Goal: Transaction & Acquisition: Book appointment/travel/reservation

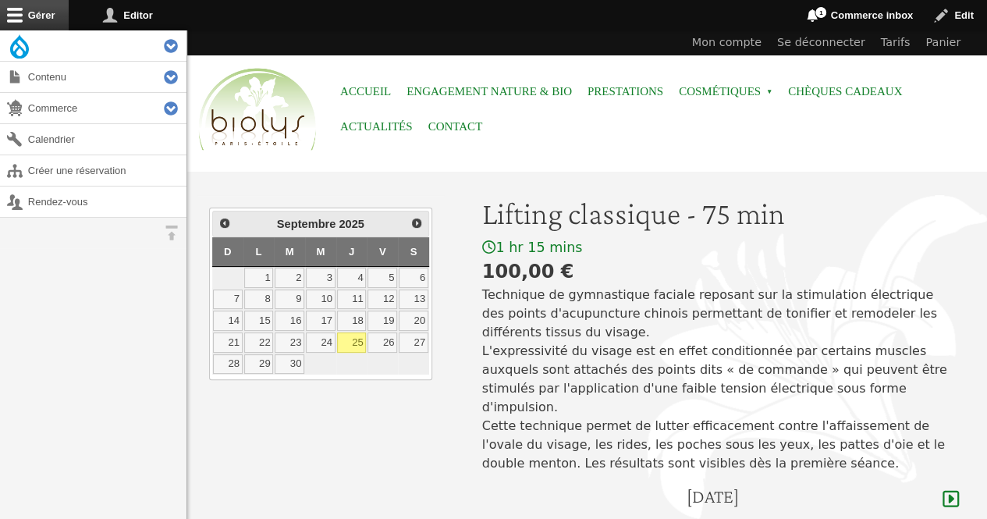
scroll to position [16, 0]
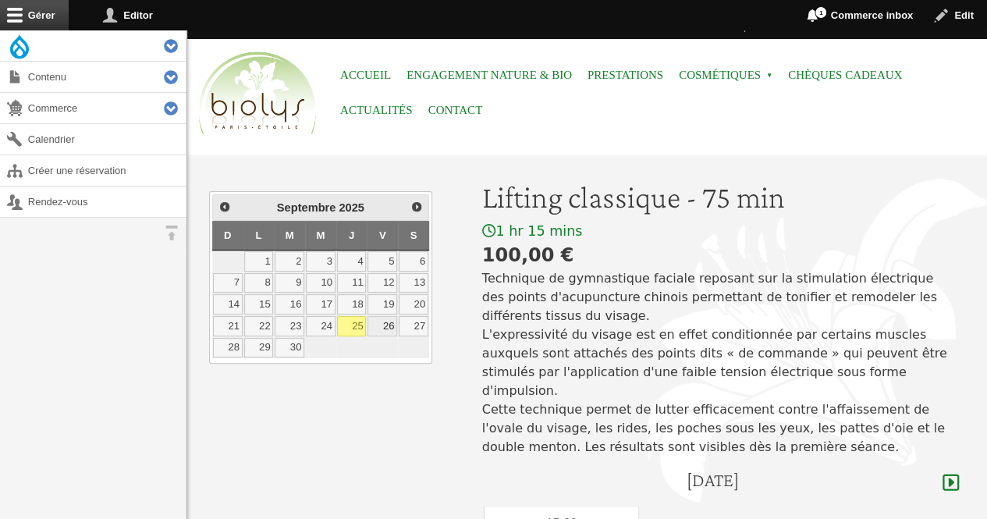
click at [384, 321] on link "26" at bounding box center [383, 326] width 30 height 20
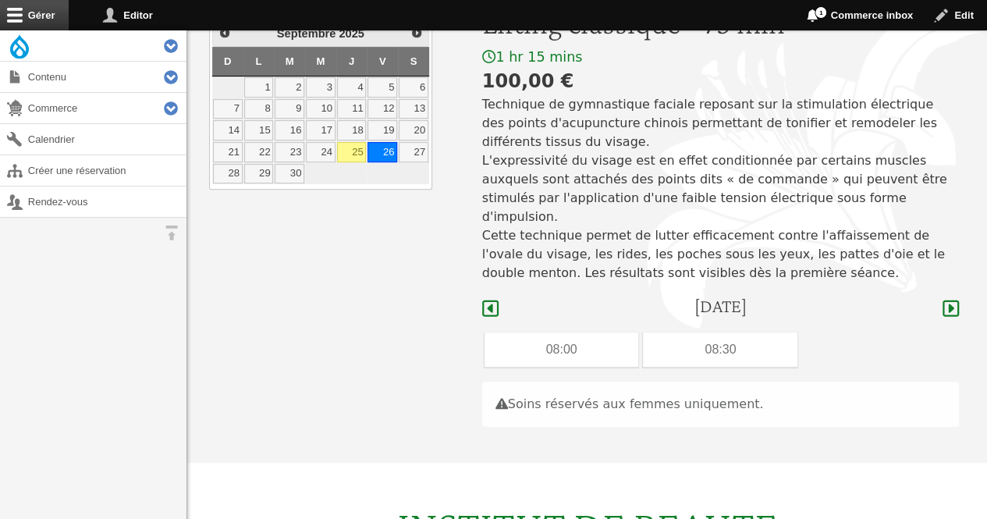
scroll to position [175, 0]
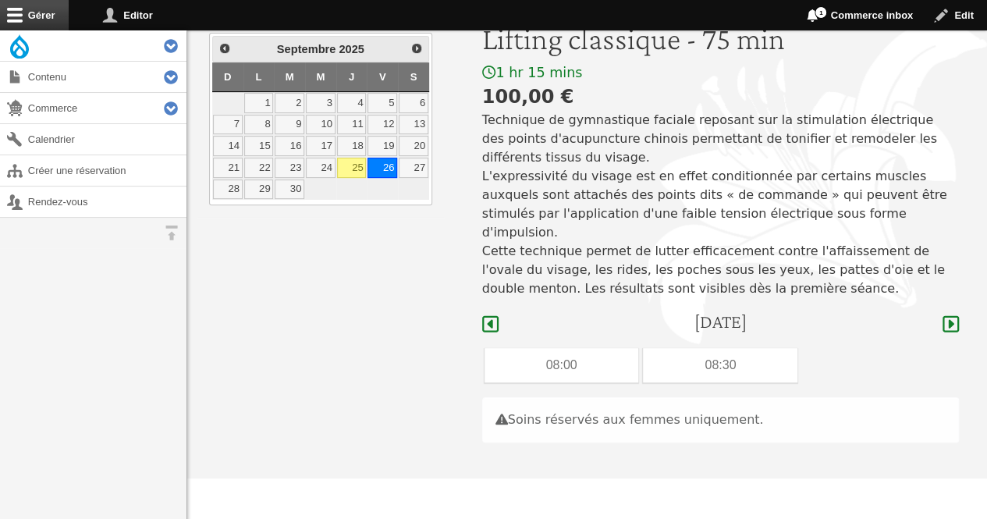
click at [351, 170] on link "25" at bounding box center [352, 168] width 30 height 20
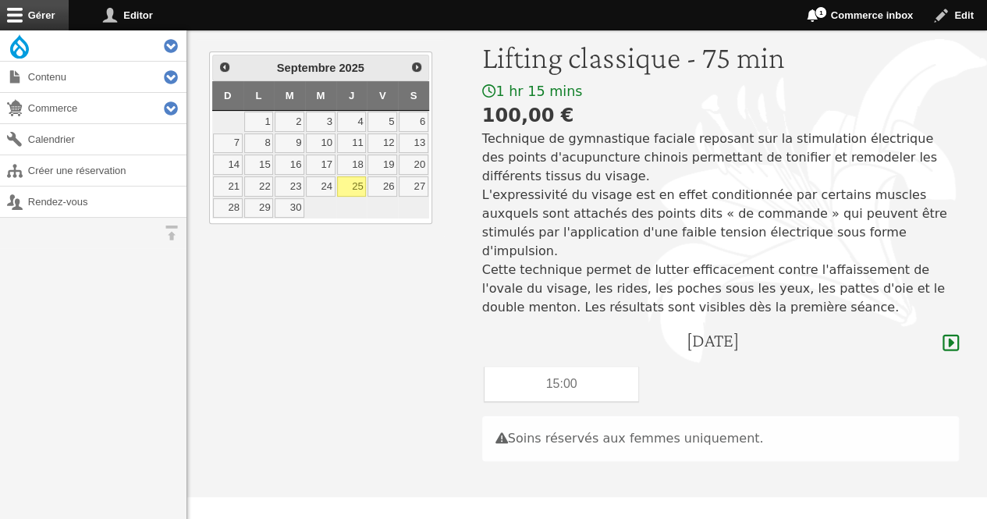
scroll to position [150, 0]
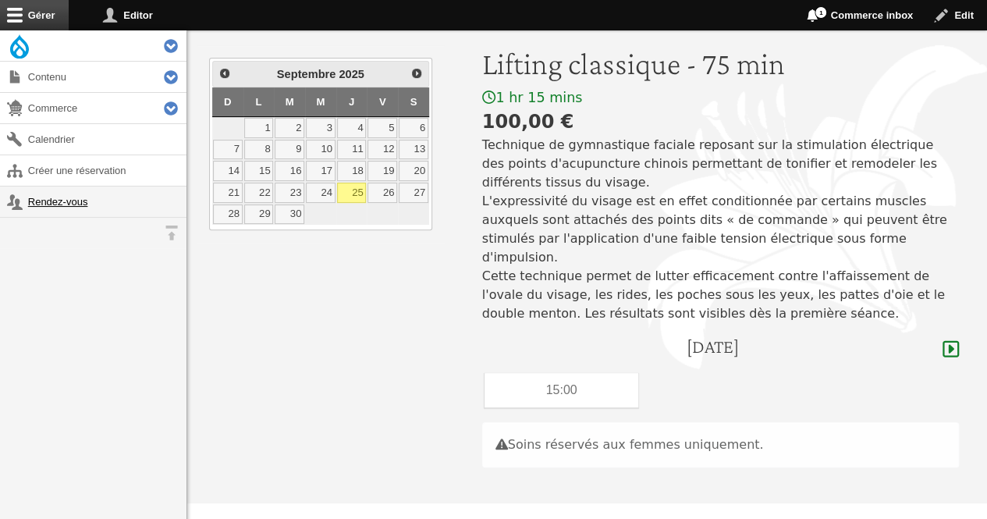
click at [42, 194] on link "Rendez-vous" at bounding box center [93, 202] width 187 height 30
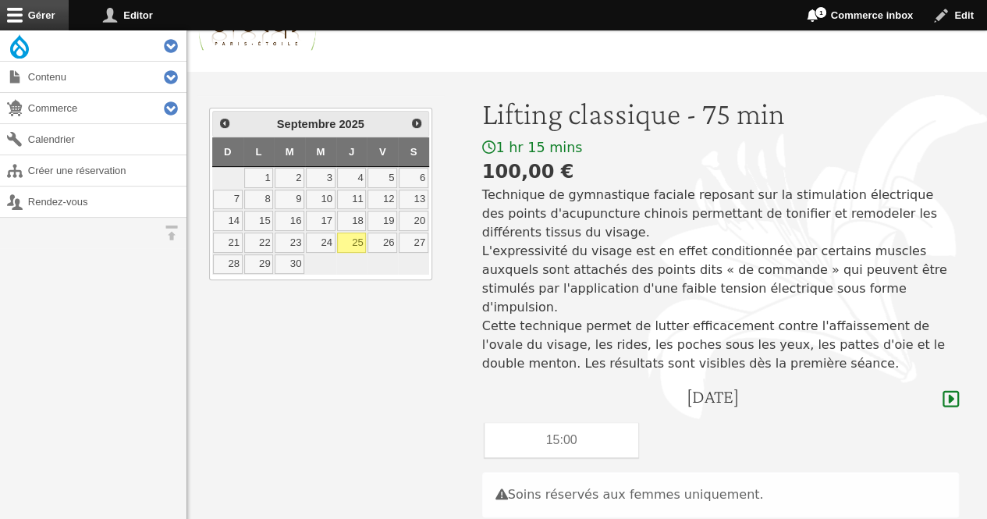
scroll to position [144, 0]
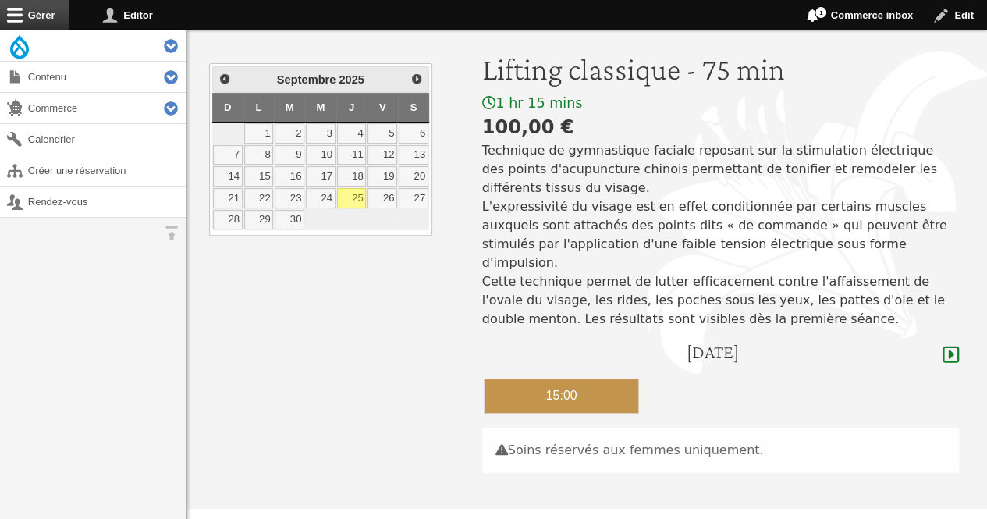
click at [560, 379] on div "15:00" at bounding box center [562, 396] width 155 height 34
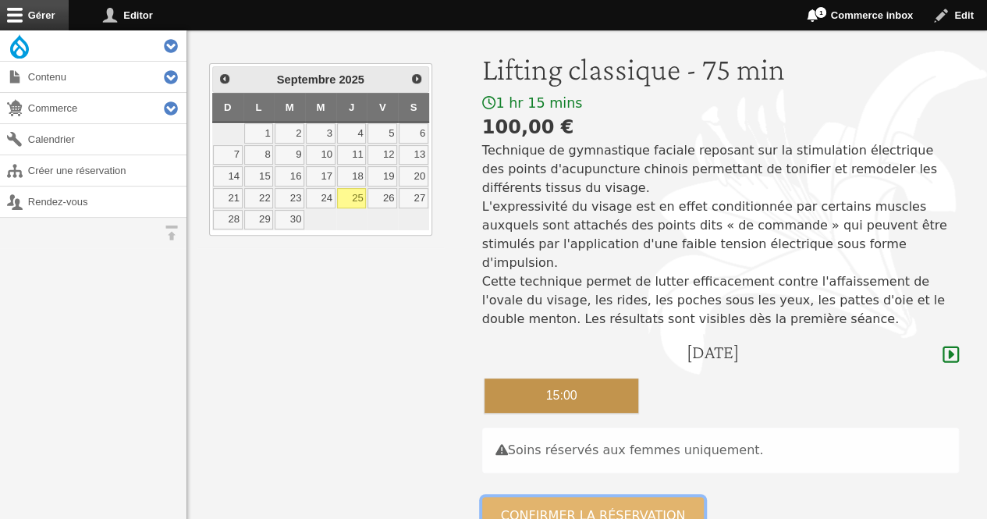
click at [548, 497] on button "Confirmer la réservation" at bounding box center [593, 515] width 222 height 37
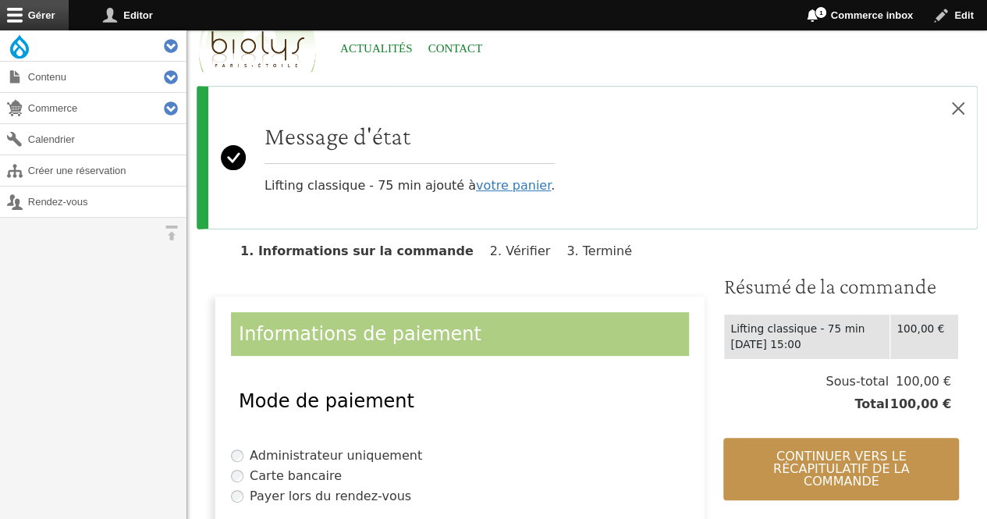
scroll to position [130, 0]
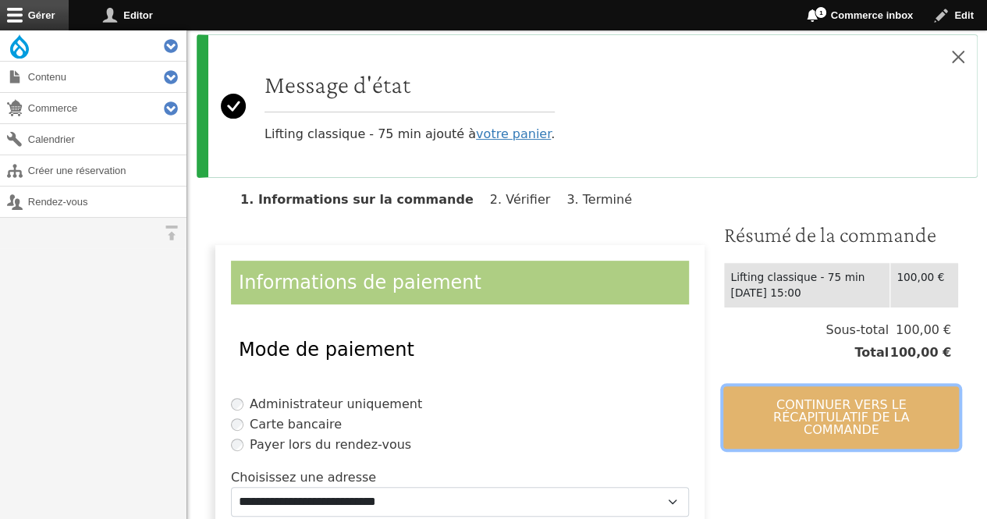
click at [818, 399] on button "Continuer vers le récapitulatif de la commande" at bounding box center [842, 417] width 236 height 62
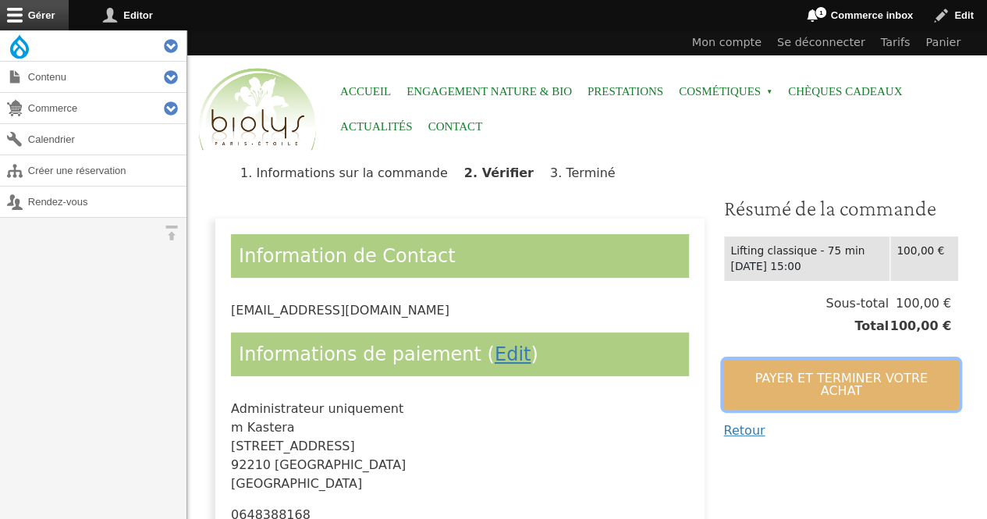
click at [817, 370] on button "Payer et terminer votre achat" at bounding box center [842, 385] width 236 height 50
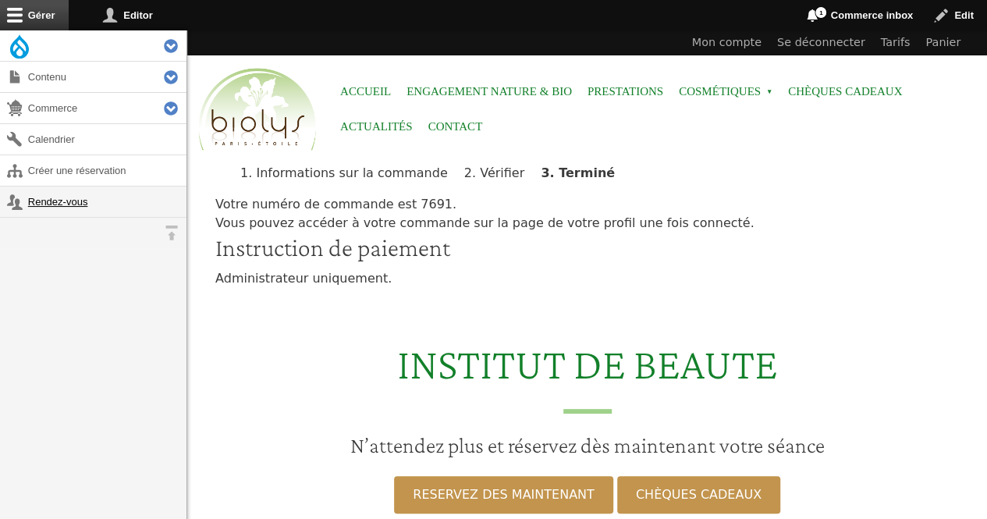
click at [77, 212] on link "Rendez-vous" at bounding box center [93, 202] width 187 height 30
